Goal: Task Accomplishment & Management: Use online tool/utility

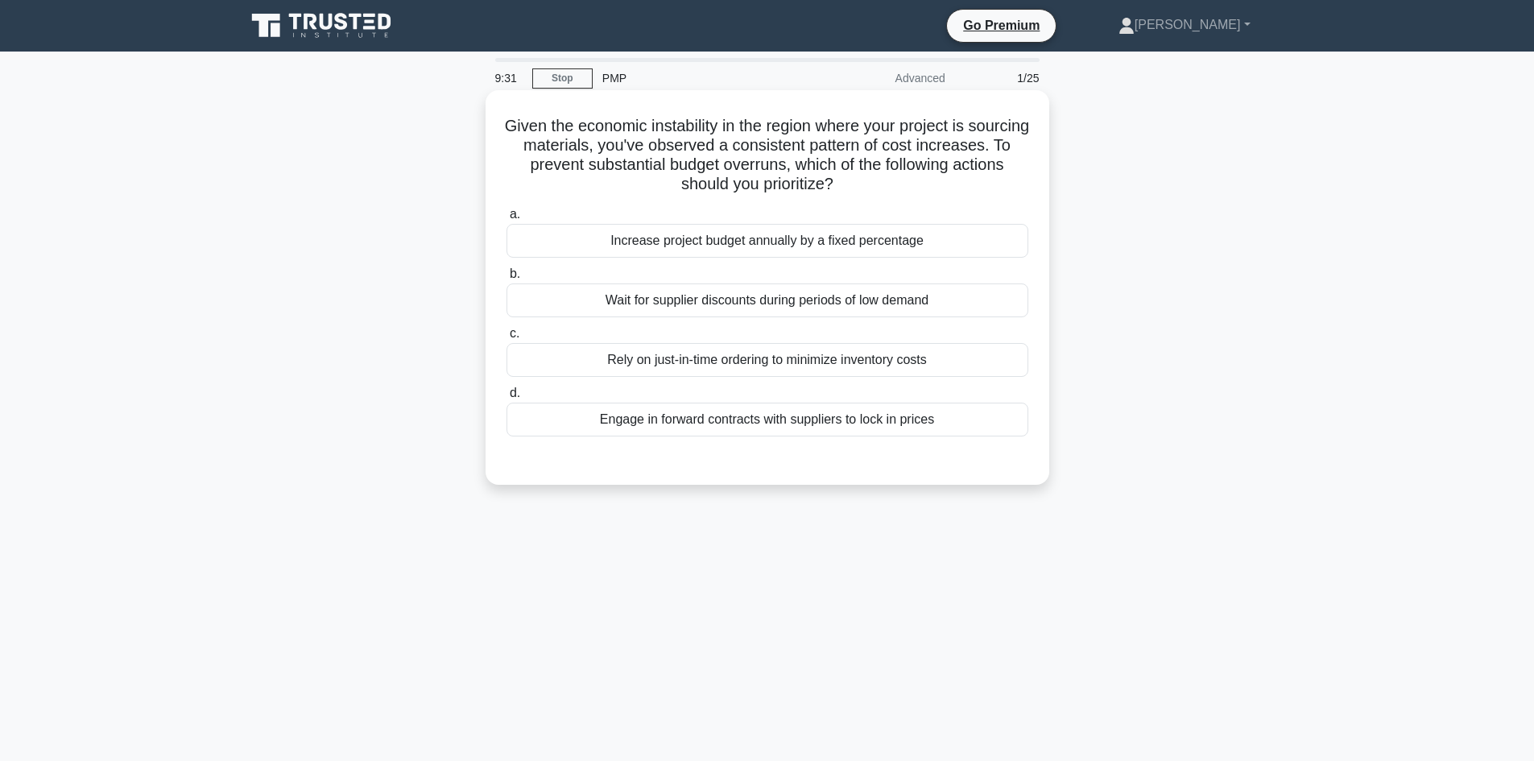
click at [779, 363] on div "Rely on just-in-time ordering to minimize inventory costs" at bounding box center [768, 360] width 522 height 34
click at [507, 339] on input "c. Rely on just-in-time ordering to minimize inventory costs" at bounding box center [507, 334] width 0 height 10
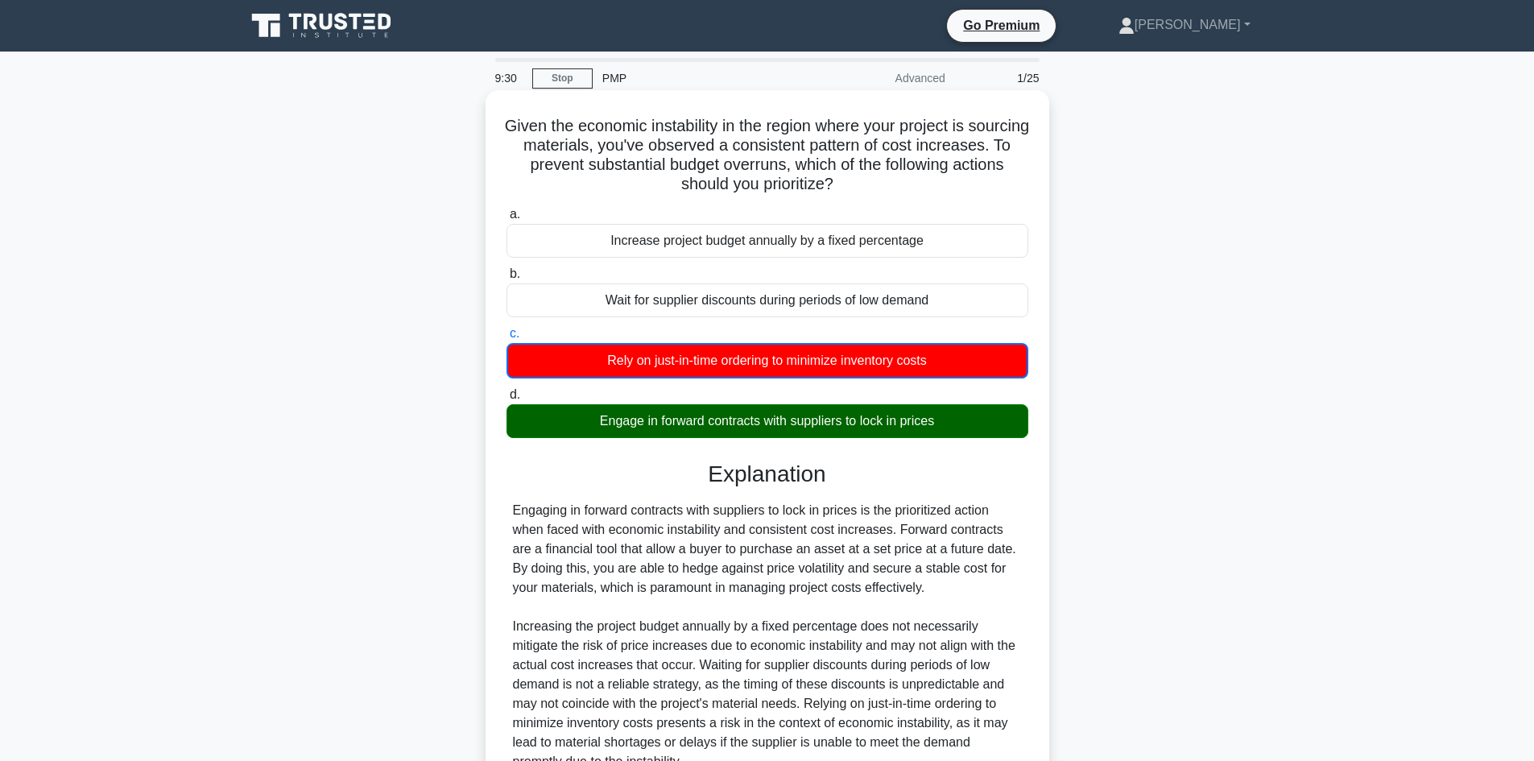
scroll to position [157, 0]
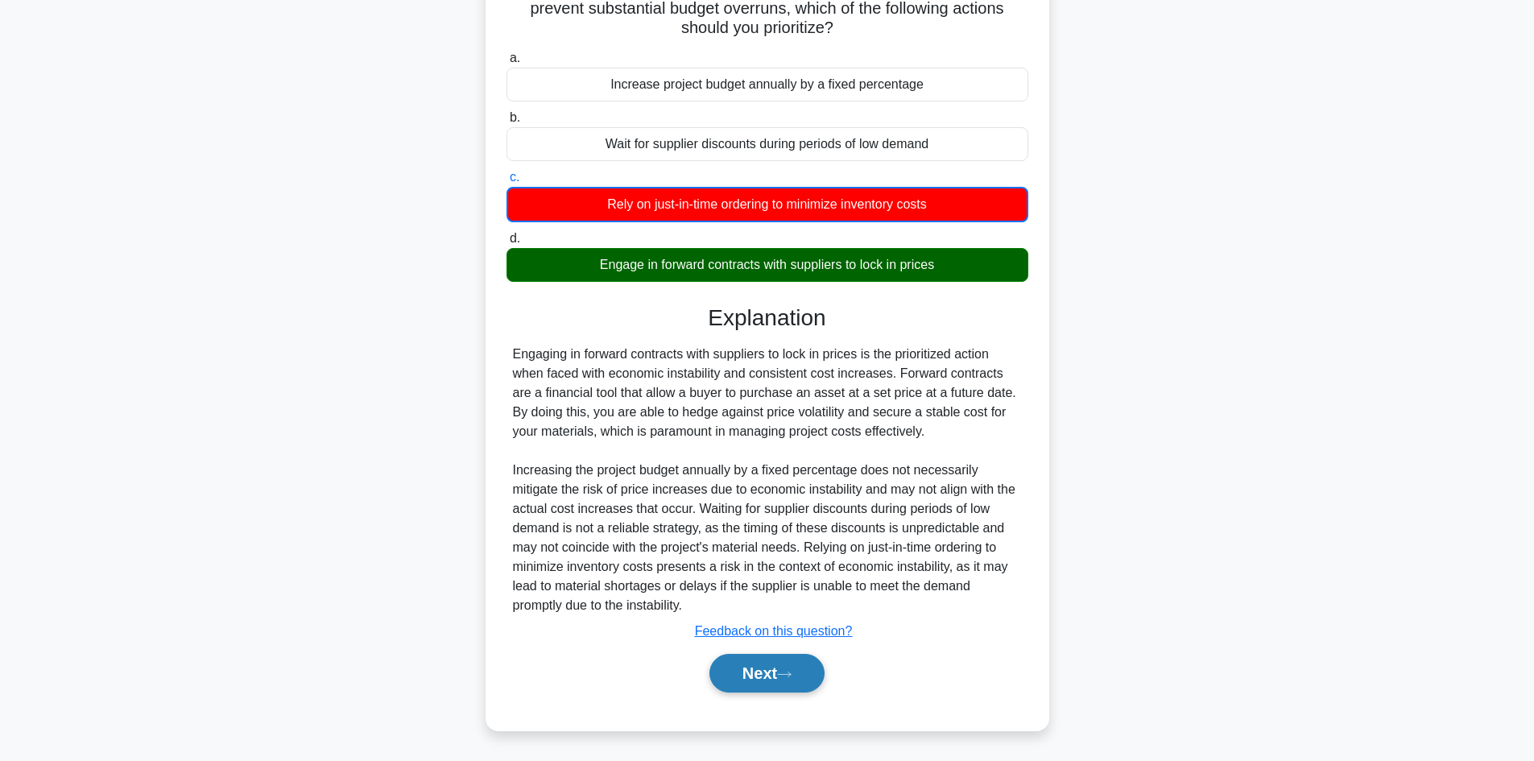
click at [780, 687] on button "Next" at bounding box center [767, 673] width 115 height 39
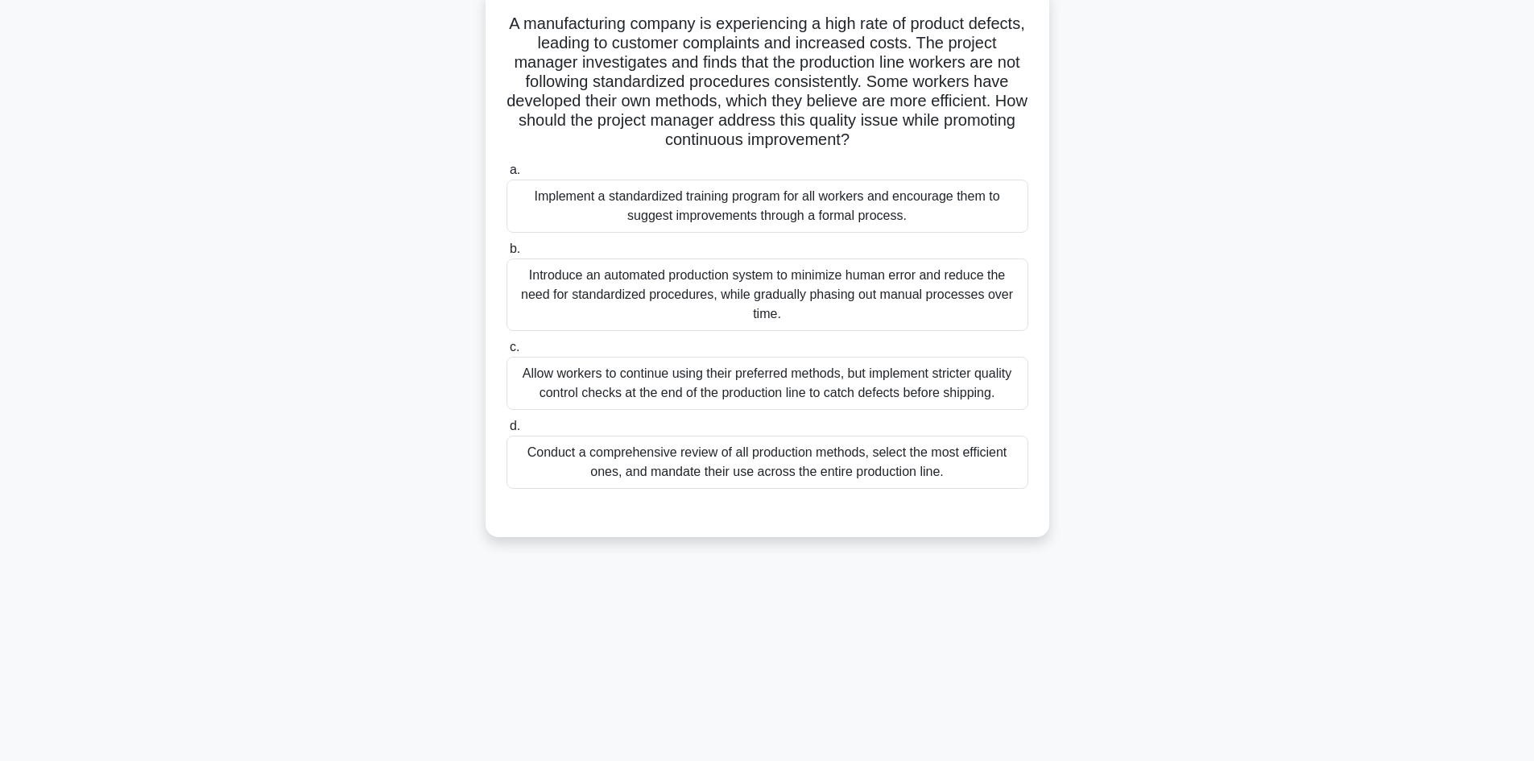
scroll to position [109, 0]
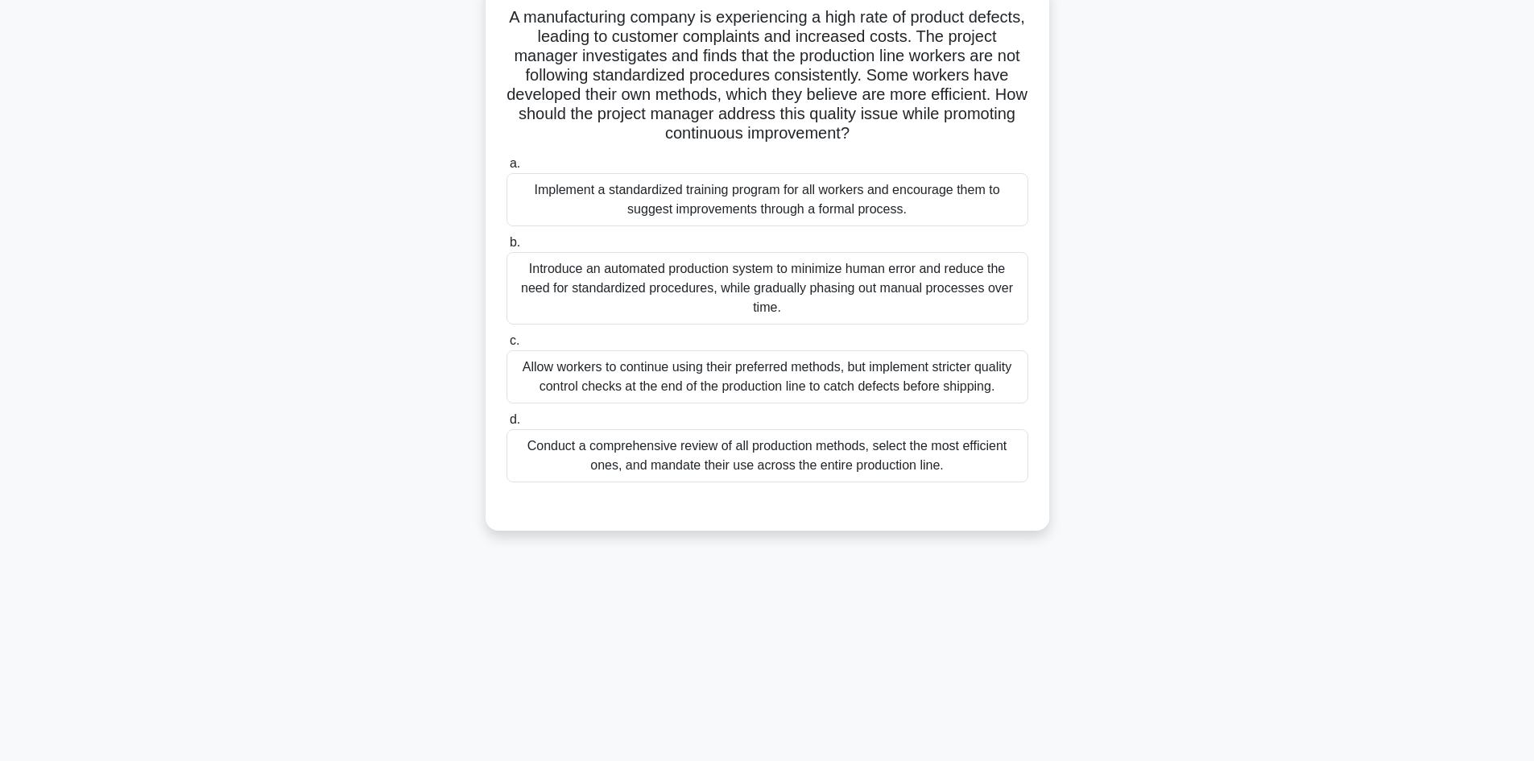
click at [773, 457] on div "Conduct a comprehensive review of all production methods, select the most effic…" at bounding box center [768, 455] width 522 height 53
click at [507, 425] on input "d. Conduct a comprehensive review of all production methods, select the most ef…" at bounding box center [507, 420] width 0 height 10
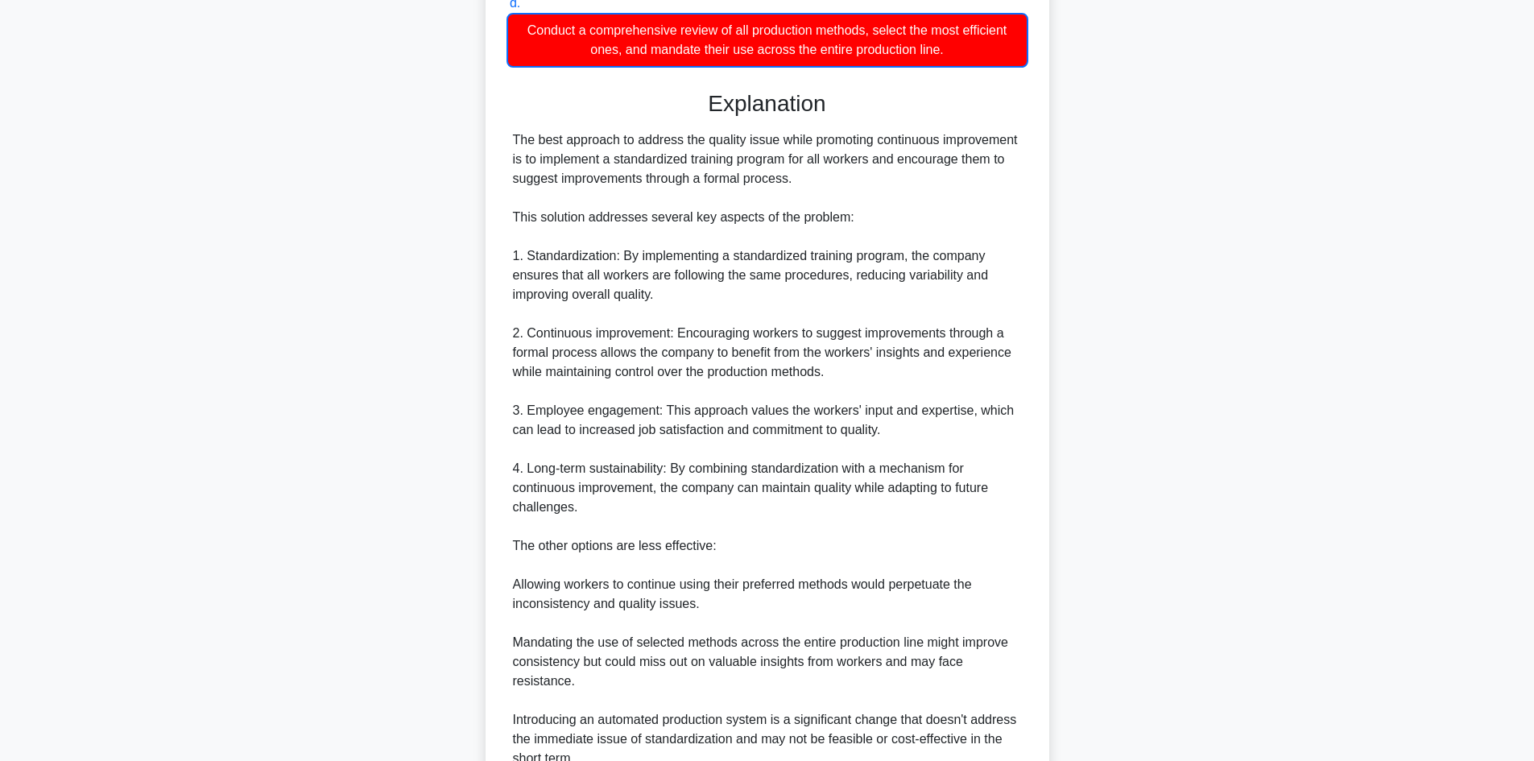
scroll to position [679, 0]
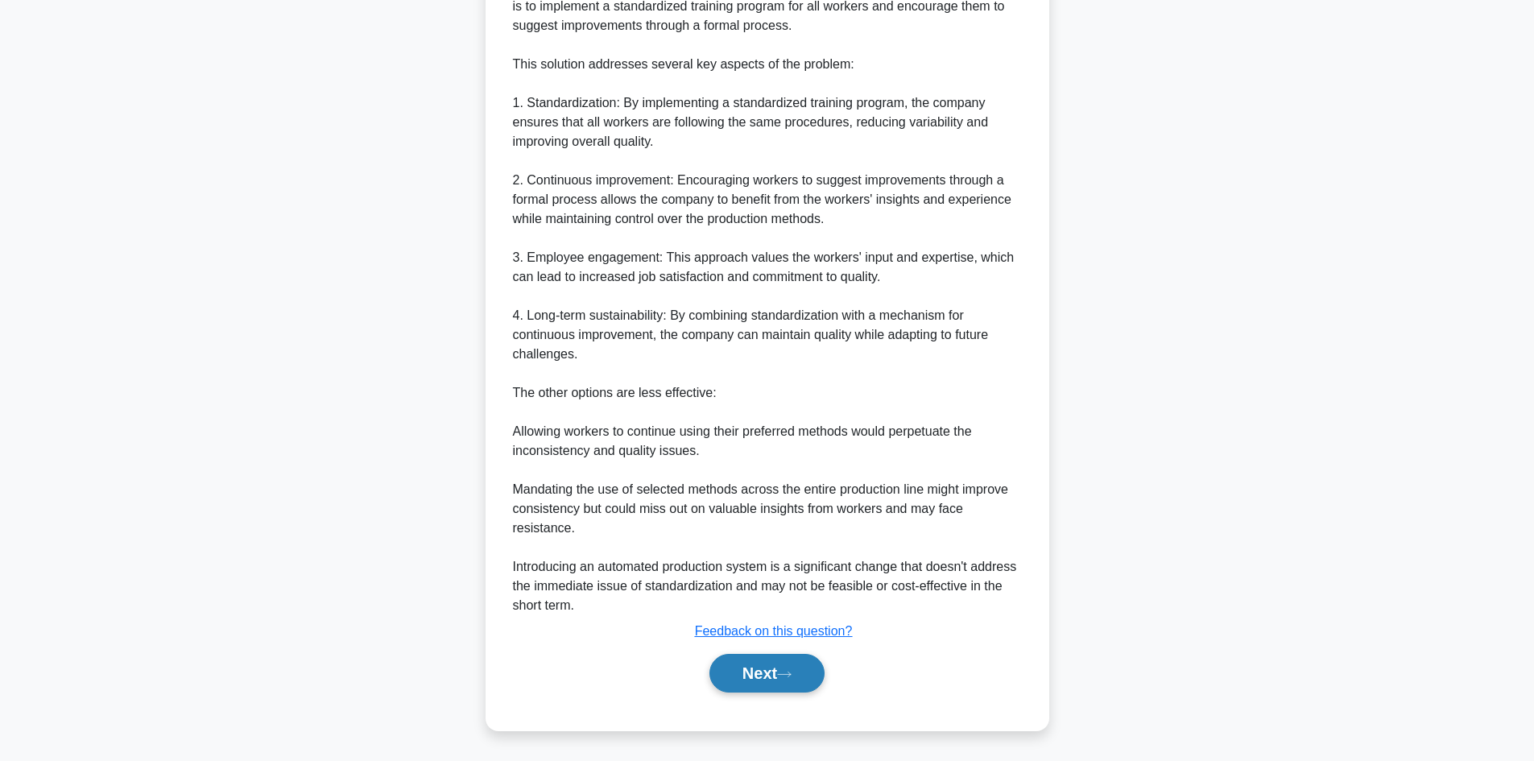
click at [787, 665] on button "Next" at bounding box center [767, 673] width 115 height 39
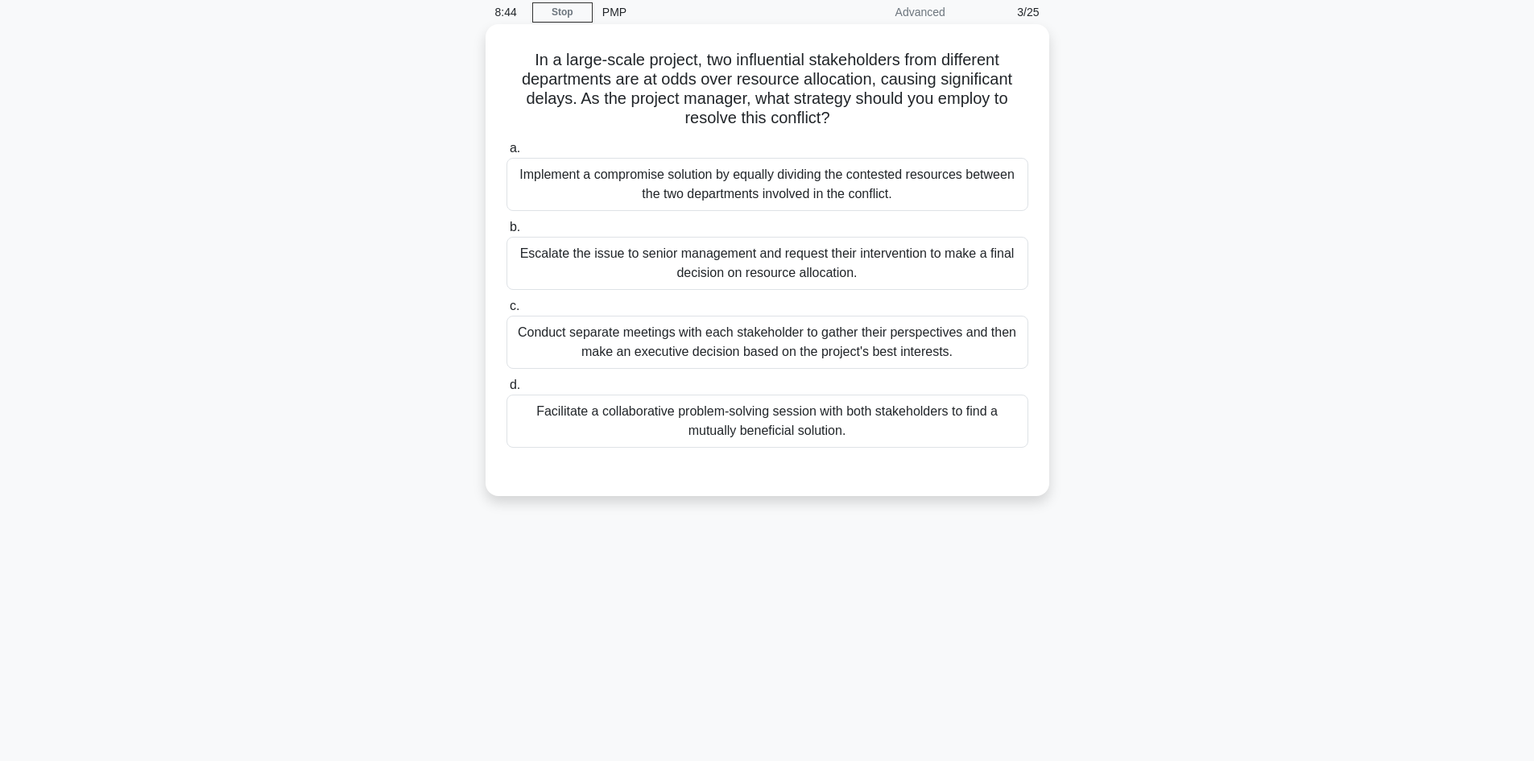
scroll to position [0, 0]
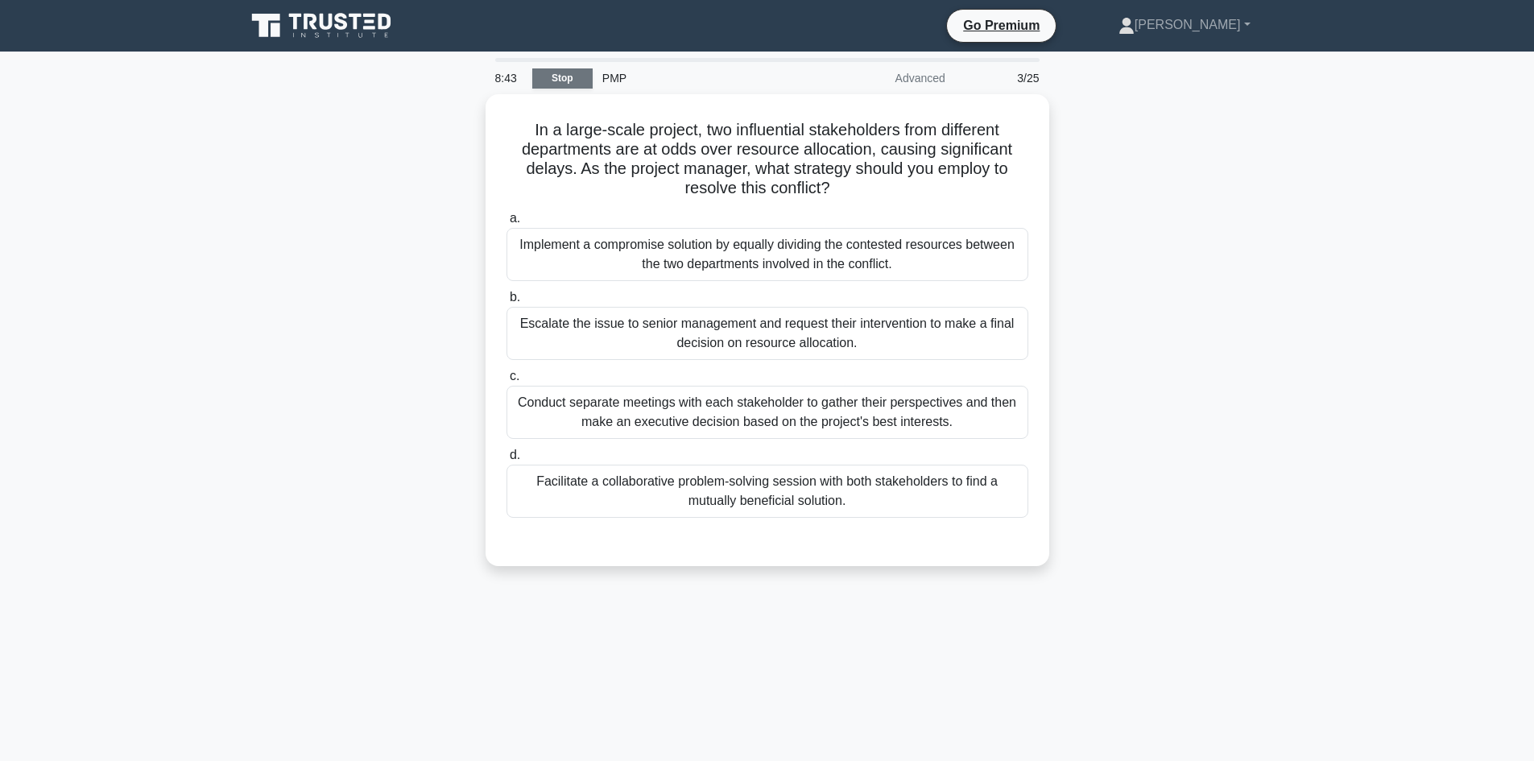
drag, startPoint x: 555, startPoint y: 57, endPoint x: 562, endPoint y: 80, distance: 23.7
click at [556, 58] on main "8:43 Stop PMP Advanced 3/25 In a large-scale project, two influential stakehold…" at bounding box center [767, 461] width 1534 height 818
click at [562, 81] on link "Stop" at bounding box center [562, 78] width 60 height 20
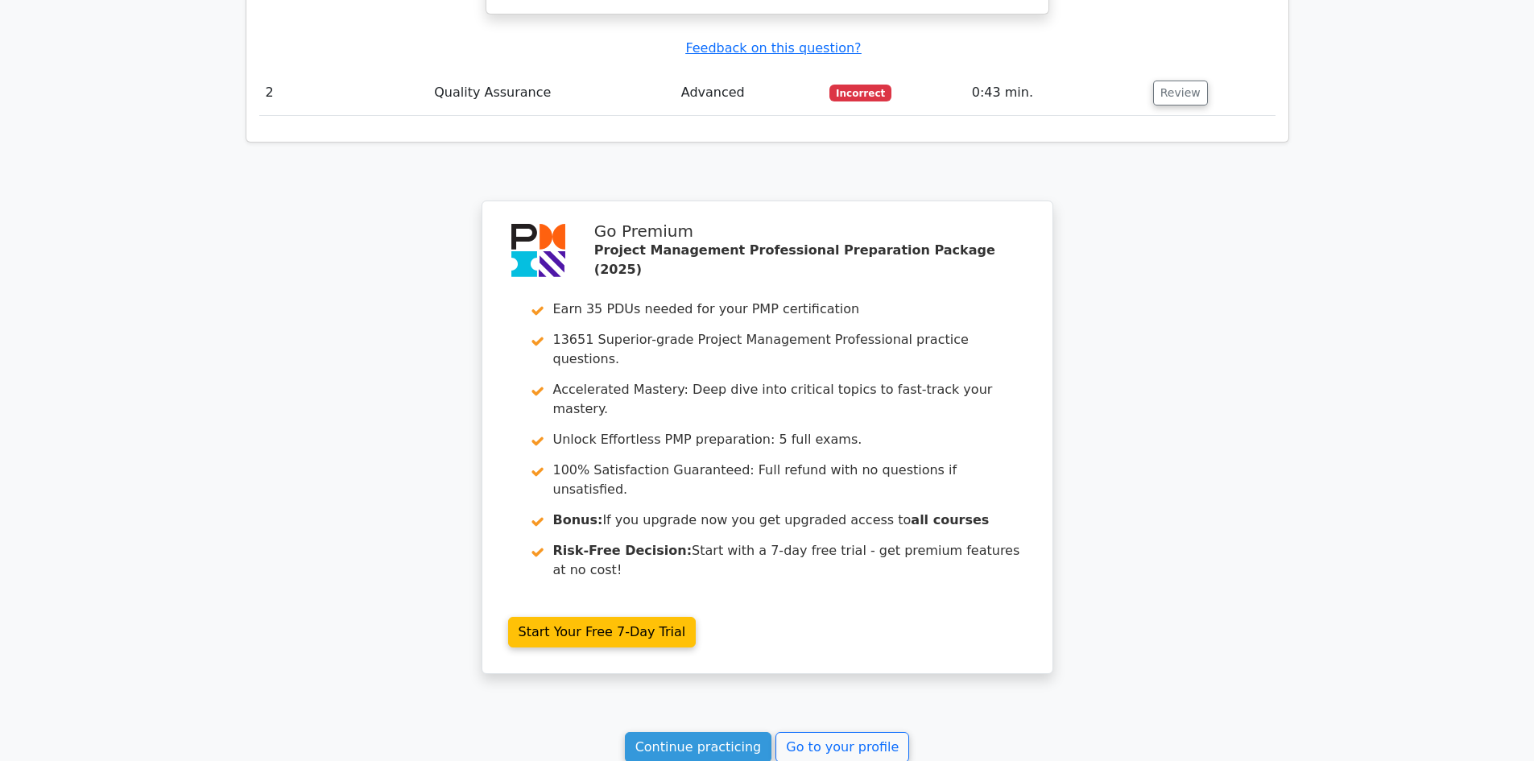
scroll to position [2146, 0]
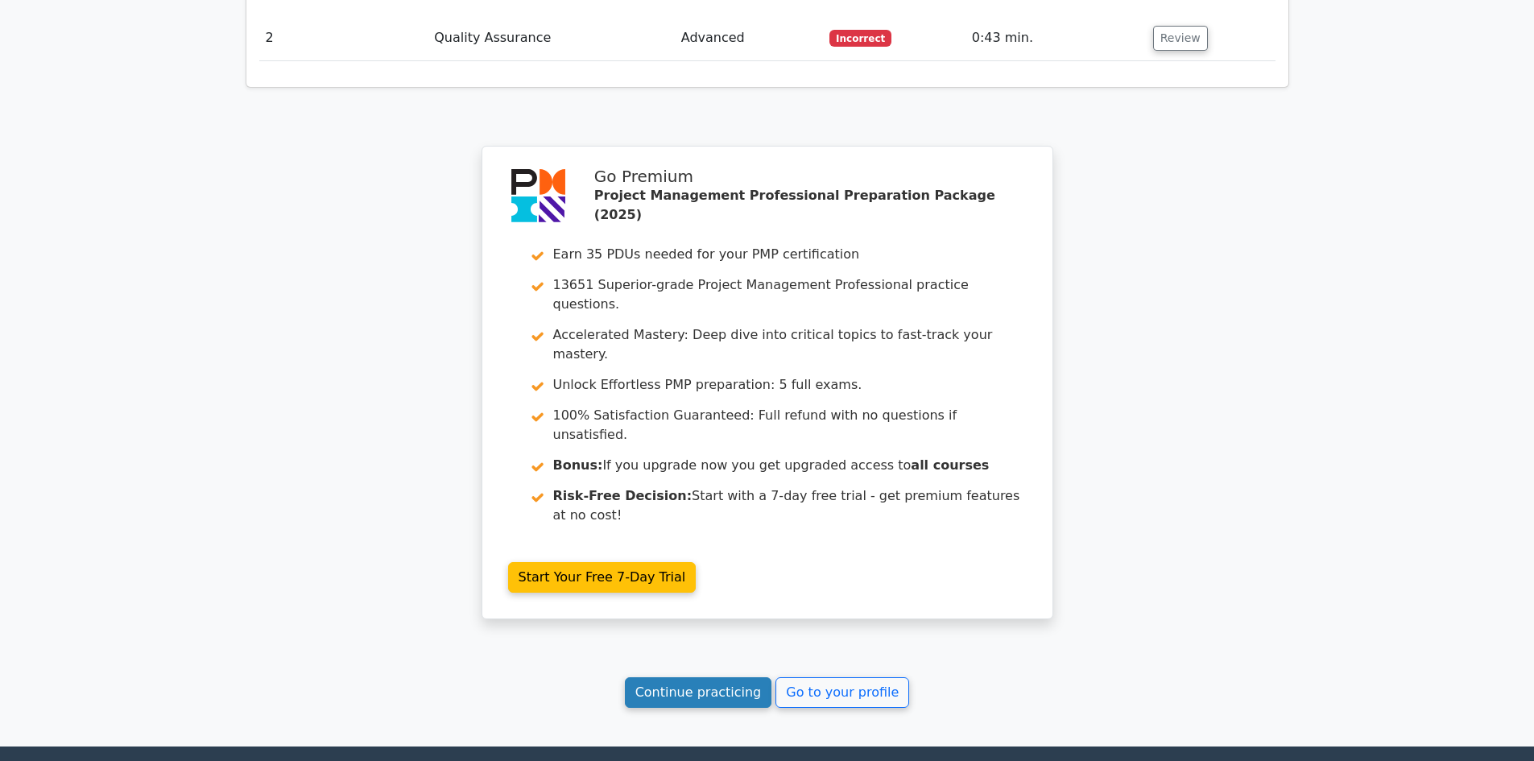
click at [682, 677] on link "Continue practicing" at bounding box center [698, 692] width 147 height 31
